Goal: Find specific page/section: Find specific page/section

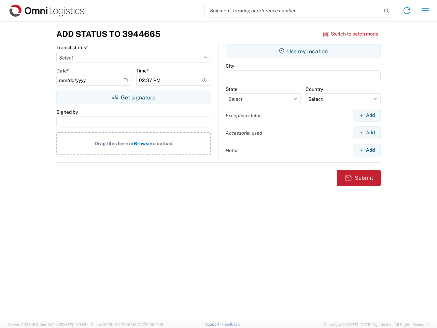
click at [294, 11] on input "search" at bounding box center [293, 10] width 177 height 13
click at [387, 11] on icon at bounding box center [387, 11] width 10 height 10
click at [407, 11] on icon at bounding box center [407, 10] width 11 height 11
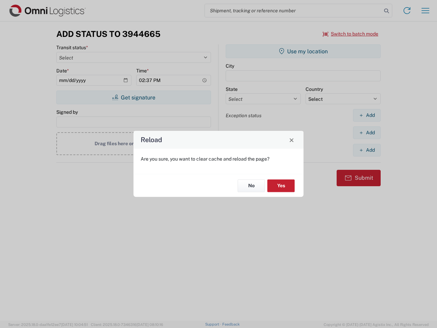
click at [426, 11] on div "Reload Are you sure, you want to clear cache and reload the page? No Yes" at bounding box center [218, 164] width 437 height 328
click at [351, 34] on div "Reload Are you sure, you want to clear cache and reload the page? No Yes" at bounding box center [218, 164] width 437 height 328
click at [134, 97] on div "Reload Are you sure, you want to clear cache and reload the page? No Yes" at bounding box center [218, 164] width 437 height 328
click at [303, 51] on div "Reload Are you sure, you want to clear cache and reload the page? No Yes" at bounding box center [218, 164] width 437 height 328
click at [367, 115] on div "Reload Are you sure, you want to clear cache and reload the page? No Yes" at bounding box center [218, 164] width 437 height 328
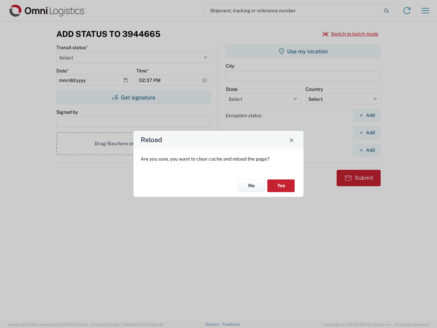
click at [367, 133] on div "Reload Are you sure, you want to clear cache and reload the page? No Yes" at bounding box center [218, 164] width 437 height 328
click at [367, 150] on div "Reload Are you sure, you want to clear cache and reload the page? No Yes" at bounding box center [218, 164] width 437 height 328
